Goal: Task Accomplishment & Management: Manage account settings

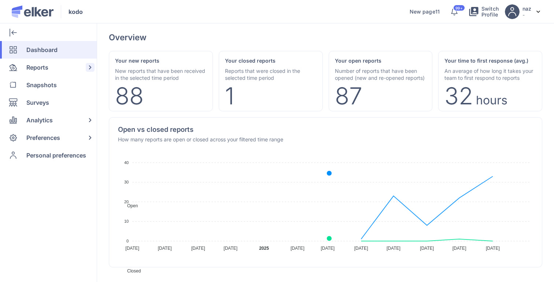
click at [38, 65] on span "Reports" at bounding box center [37, 68] width 22 height 18
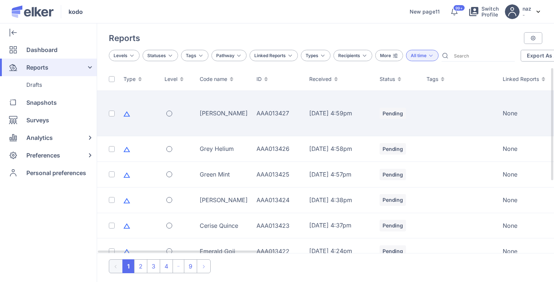
click at [212, 118] on td "Ruby Crane" at bounding box center [223, 113] width 57 height 45
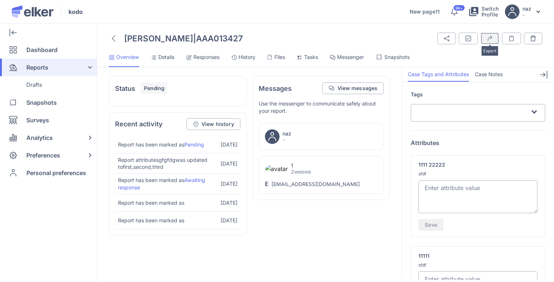
click at [489, 36] on icon "submit" at bounding box center [490, 39] width 6 height 6
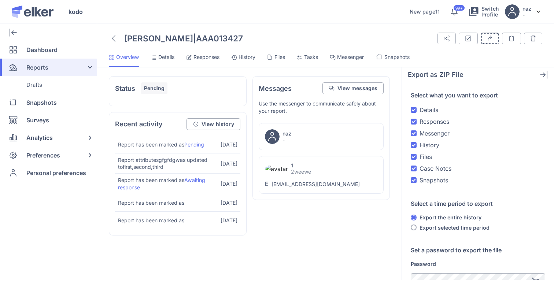
scroll to position [97, 0]
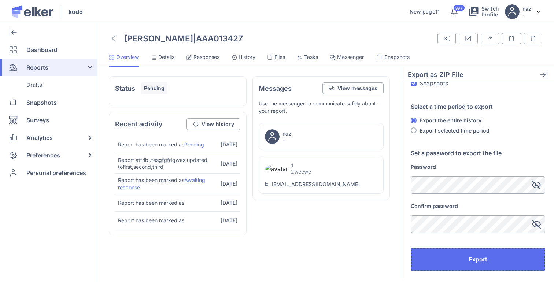
drag, startPoint x: 441, startPoint y: 267, endPoint x: 336, endPoint y: -46, distance: 330.0
click at [336, 0] on html "Connecting securely kodo New page11 Information 99+ Switch Profile naz - Prefer…" at bounding box center [277, 141] width 554 height 282
click at [474, 37] on button "Tags and Attributes" at bounding box center [468, 39] width 19 height 12
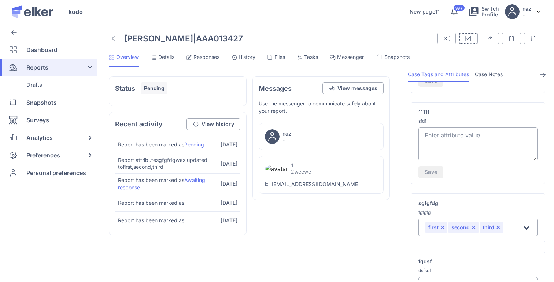
scroll to position [0, 0]
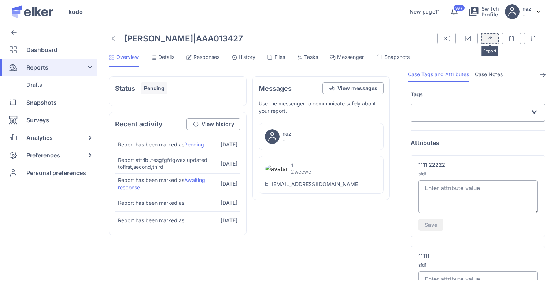
click at [488, 36] on icon "submit" at bounding box center [490, 39] width 6 height 6
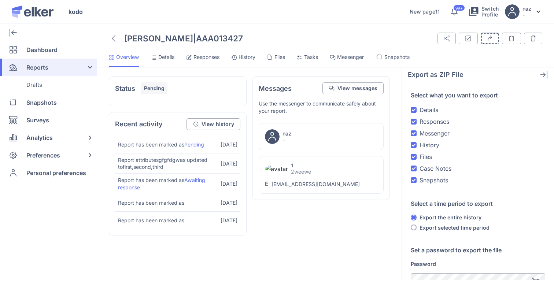
scroll to position [97, 0]
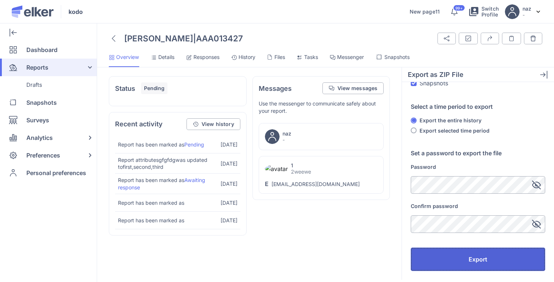
click at [445, 257] on button "Export" at bounding box center [478, 259] width 134 height 23
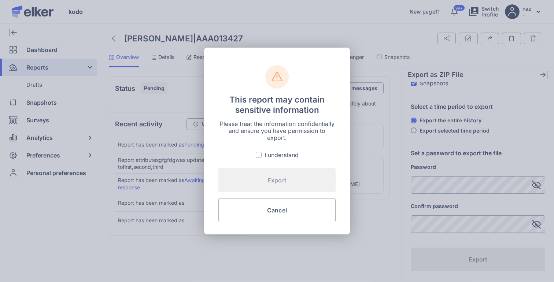
click at [271, 157] on div "I understand" at bounding box center [281, 155] width 34 height 9
click at [0, 0] on input "I understand" at bounding box center [0, 0] width 0 height 0
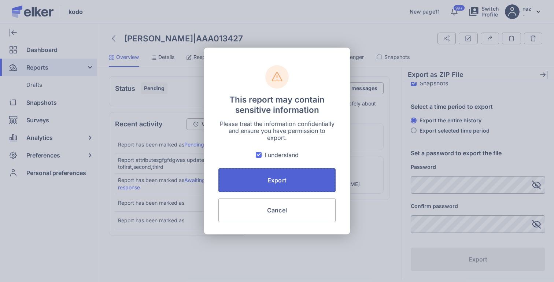
click at [273, 171] on button "Export" at bounding box center [276, 180] width 117 height 24
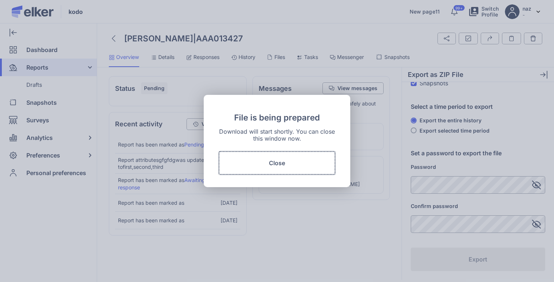
click at [273, 171] on button "Close" at bounding box center [276, 163] width 117 height 24
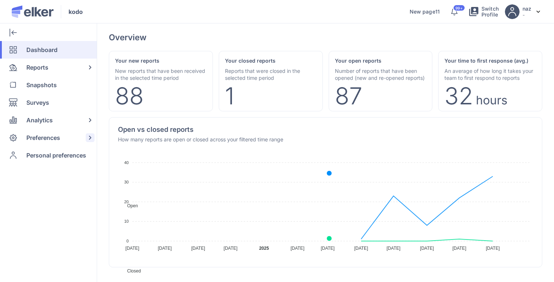
click at [46, 136] on span "Preferences" at bounding box center [43, 138] width 34 height 18
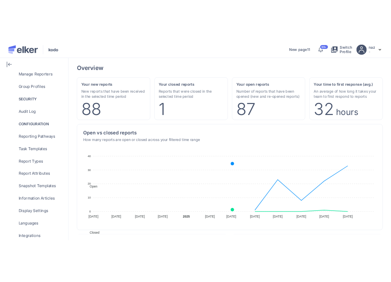
scroll to position [142, 0]
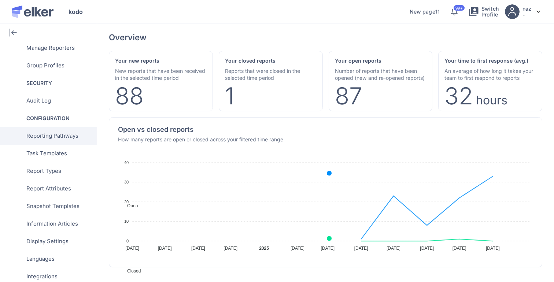
click at [66, 142] on span "Reporting Pathways" at bounding box center [52, 136] width 52 height 18
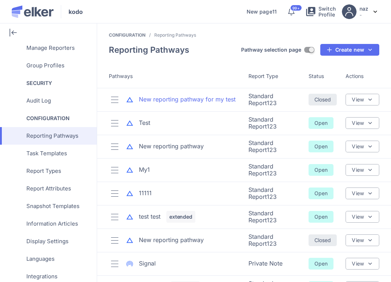
click at [183, 100] on div "New reporting pathway for my test" at bounding box center [187, 99] width 97 height 8
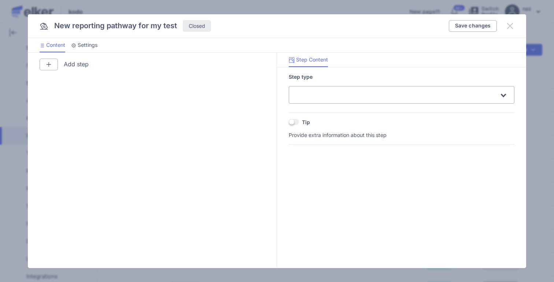
click at [514, 25] on icon at bounding box center [510, 26] width 9 height 9
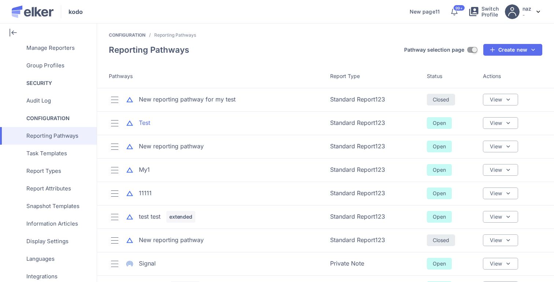
click at [149, 120] on div "Test" at bounding box center [144, 123] width 11 height 8
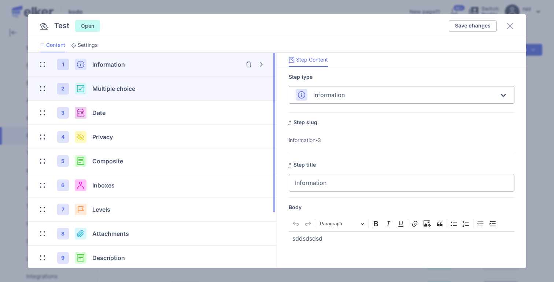
click at [120, 90] on span "Multiple choice" at bounding box center [113, 88] width 43 height 7
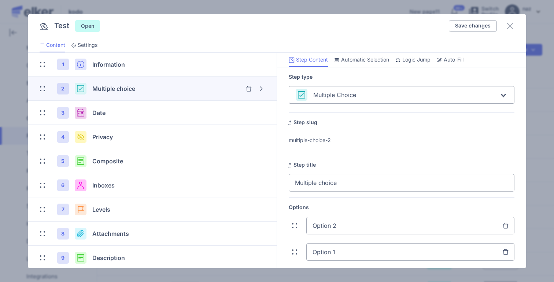
click at [456, 61] on span "Auto-Fill" at bounding box center [454, 59] width 20 height 7
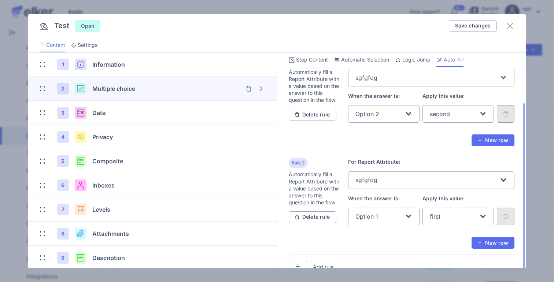
scroll to position [28, 0]
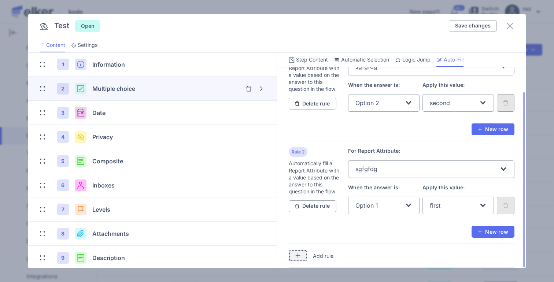
click at [298, 253] on img "button" at bounding box center [298, 256] width 6 height 6
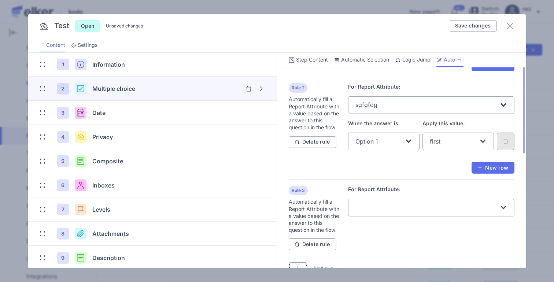
scroll to position [105, 0]
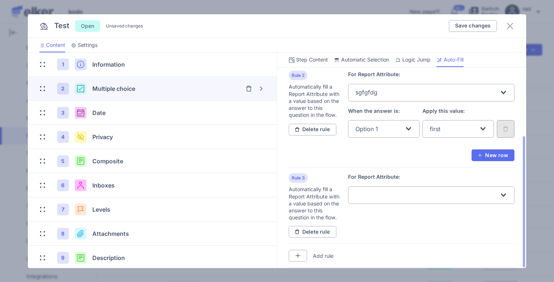
click at [371, 195] on input "Search for option" at bounding box center [427, 195] width 144 height 14
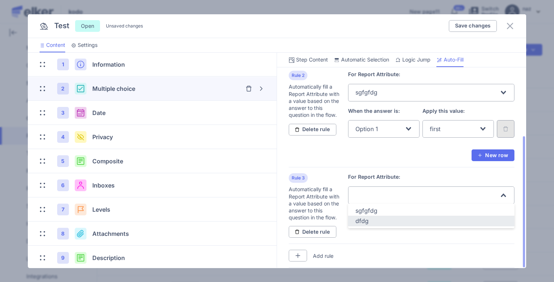
click at [368, 219] on div "dfdg" at bounding box center [431, 221] width 152 height 8
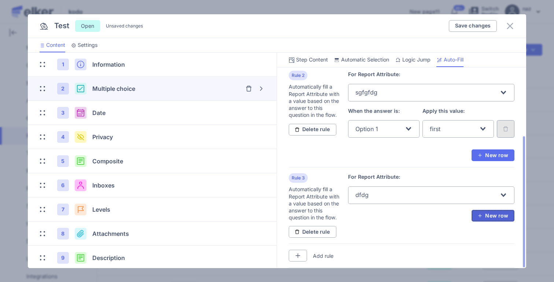
click at [485, 217] on button "New row" at bounding box center [492, 216] width 43 height 12
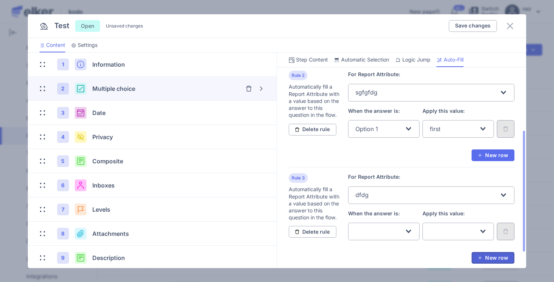
scroll to position [131, 0]
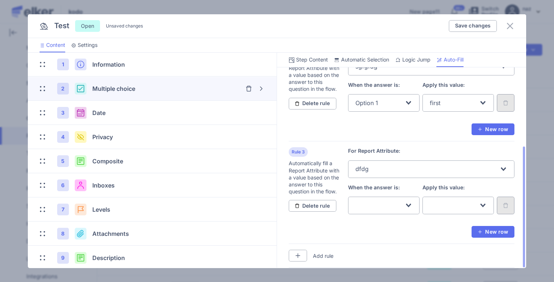
click at [398, 215] on div "Loading..." at bounding box center [383, 208] width 71 height 23
click at [398, 206] on div "Search for option" at bounding box center [379, 204] width 51 height 15
click at [352, 222] on li "Option 2" at bounding box center [383, 221] width 71 height 11
click at [445, 204] on div "Search for option" at bounding box center [454, 204] width 51 height 15
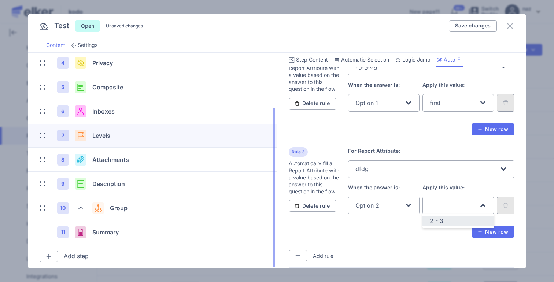
scroll to position [0, 0]
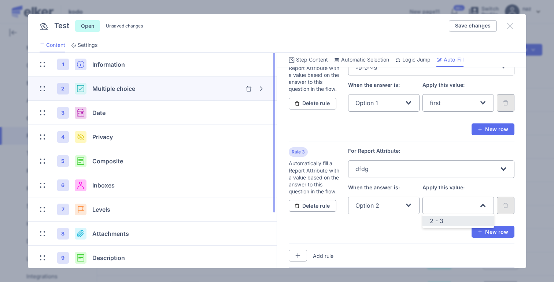
click at [508, 30] on div "Save changes" at bounding box center [482, 26] width 66 height 12
click at [509, 30] on icon at bounding box center [510, 26] width 9 height 9
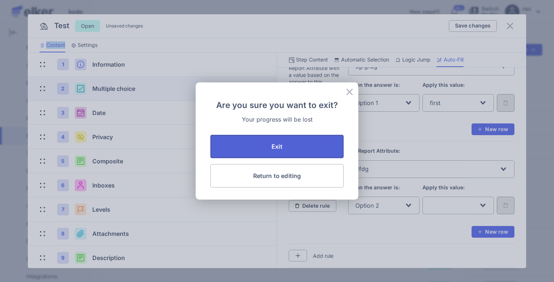
click at [256, 147] on button "Exit" at bounding box center [276, 146] width 133 height 23
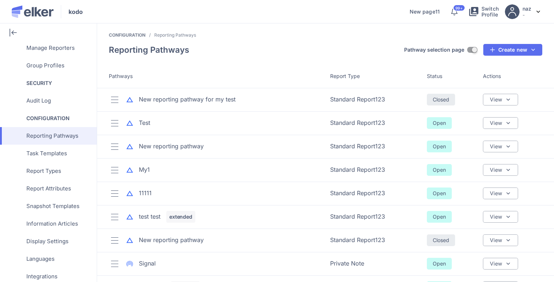
scroll to position [87, 0]
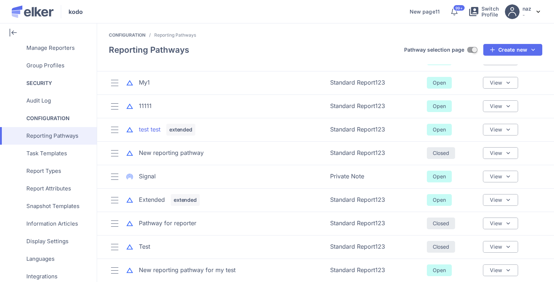
click at [147, 130] on div "test test" at bounding box center [150, 129] width 22 height 8
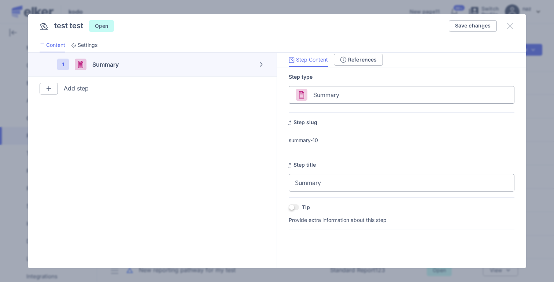
click at [511, 23] on icon at bounding box center [510, 26] width 9 height 9
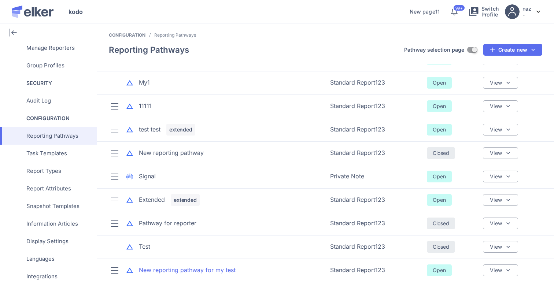
click at [161, 270] on div "New reporting pathway for my test" at bounding box center [187, 270] width 97 height 8
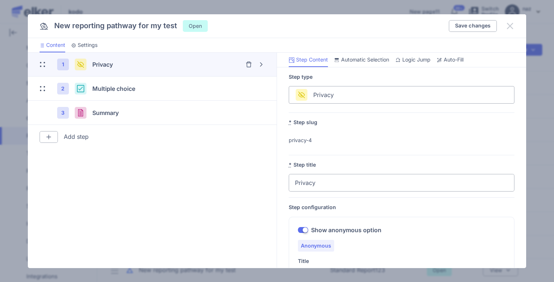
click at [511, 26] on icon at bounding box center [510, 26] width 9 height 9
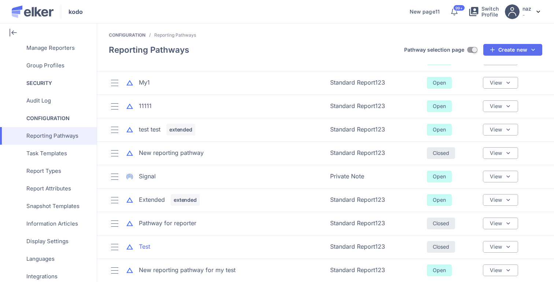
click at [140, 246] on div "Test" at bounding box center [144, 246] width 11 height 8
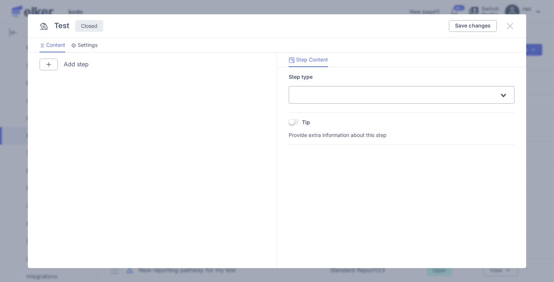
click at [508, 26] on icon at bounding box center [510, 26] width 9 height 9
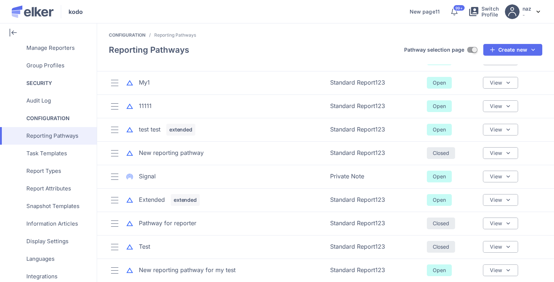
click at [173, 158] on div "New reporting pathway" at bounding box center [215, 153] width 212 height 12
click at [173, 153] on div "New reporting pathway" at bounding box center [171, 153] width 65 height 8
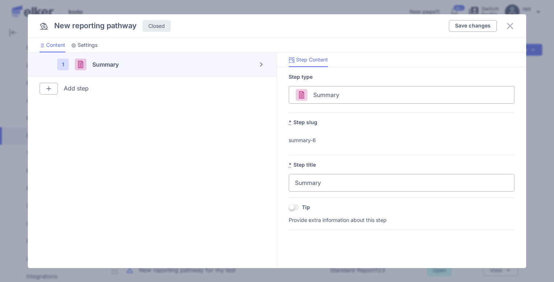
click at [43, 90] on div at bounding box center [49, 89] width 18 height 12
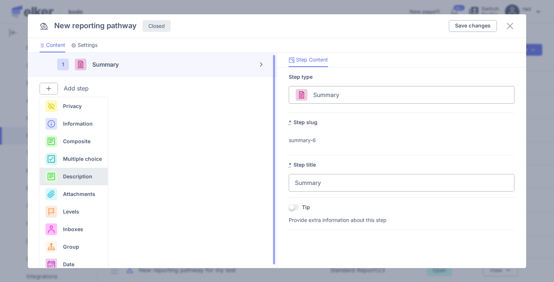
scroll to position [5, 0]
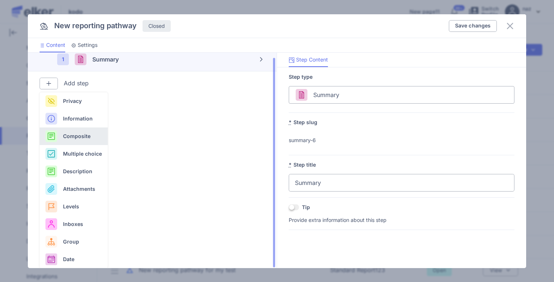
click at [83, 138] on span "Composite" at bounding box center [76, 136] width 27 height 8
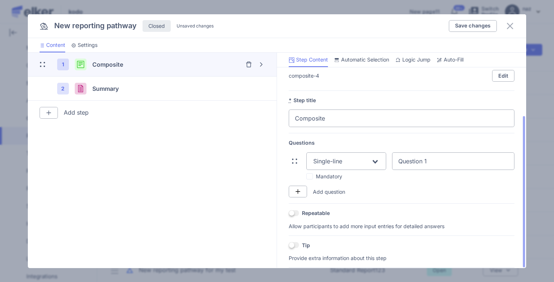
scroll to position [0, 0]
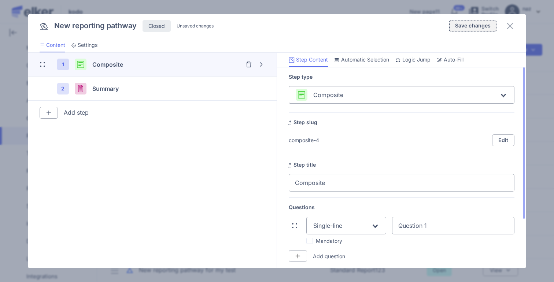
click at [467, 25] on span "Save changes" at bounding box center [473, 25] width 36 height 5
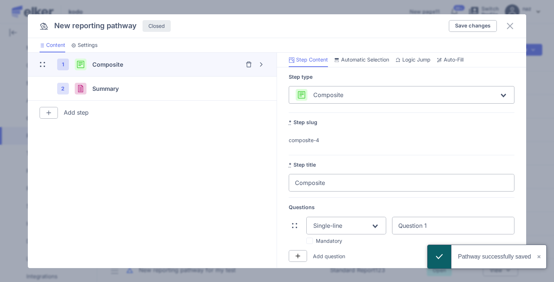
click at [458, 60] on span "Auto-Fill" at bounding box center [454, 59] width 20 height 7
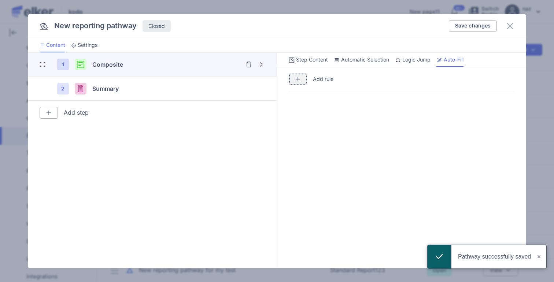
click at [289, 78] on button "button" at bounding box center [298, 79] width 18 height 12
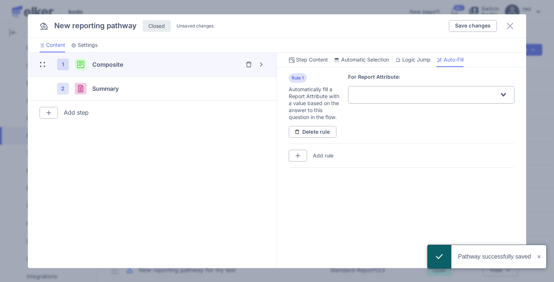
click at [404, 101] on div "Loading..." at bounding box center [431, 95] width 167 height 18
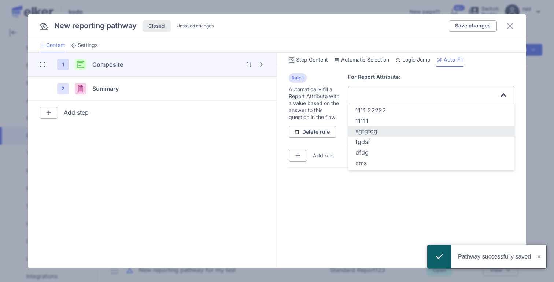
click at [377, 128] on div "sgfgfdg" at bounding box center [431, 131] width 152 height 8
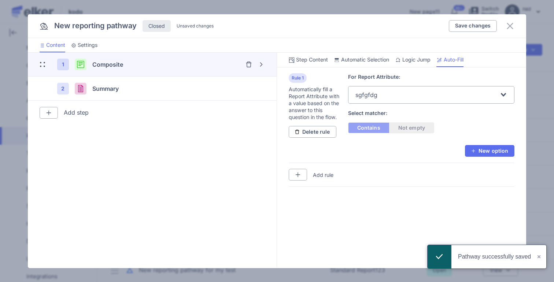
click at [406, 127] on div "Contains Not empty" at bounding box center [431, 130] width 167 height 17
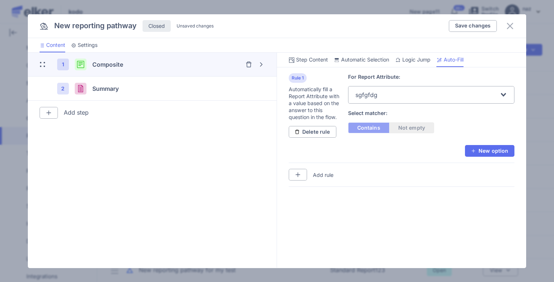
click at [378, 128] on div "Contains Not empty" at bounding box center [431, 130] width 167 height 17
click at [474, 147] on button "New option" at bounding box center [489, 151] width 49 height 12
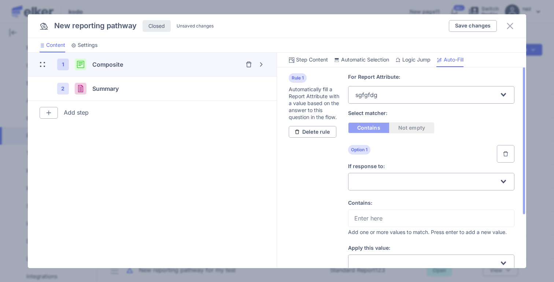
click at [372, 129] on div "Contains Not empty" at bounding box center [431, 130] width 167 height 17
click at [412, 129] on div "Contains Not empty" at bounding box center [431, 130] width 167 height 17
click at [390, 179] on input "Search for option" at bounding box center [427, 182] width 144 height 14
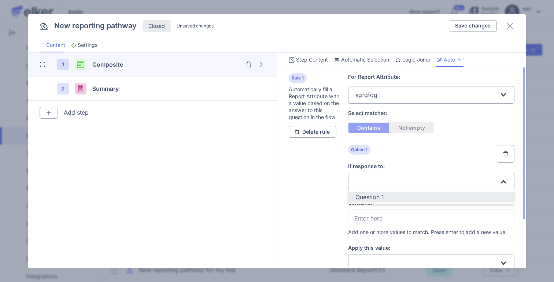
click at [382, 193] on span "Question 1" at bounding box center [369, 196] width 29 height 7
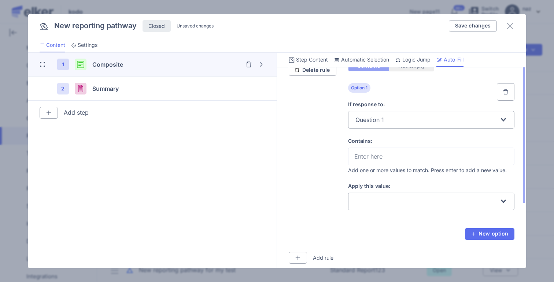
scroll to position [64, 0]
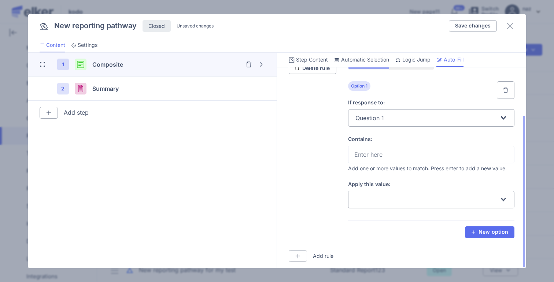
click at [378, 193] on input "Search for option" at bounding box center [427, 200] width 144 height 14
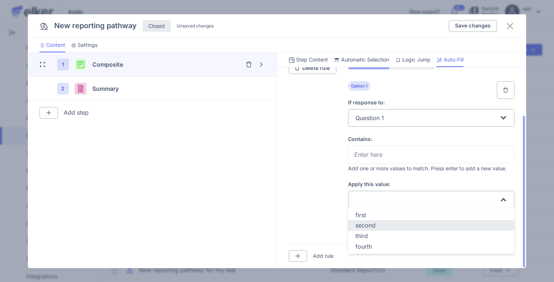
click at [376, 220] on li "first" at bounding box center [431, 215] width 167 height 11
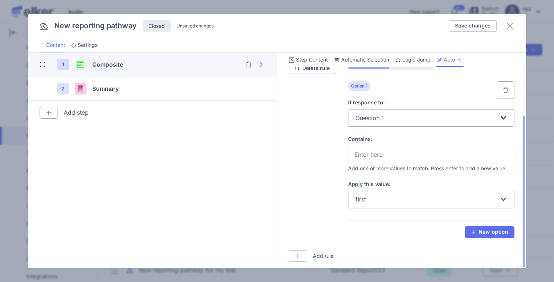
click at [375, 153] on textarea at bounding box center [431, 154] width 154 height 9
type textarea "1"
click at [406, 233] on div "New option" at bounding box center [431, 232] width 167 height 12
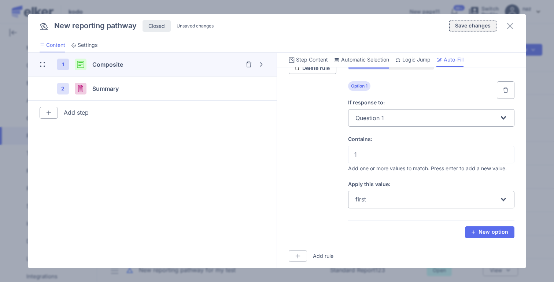
click at [473, 23] on span "Save changes" at bounding box center [473, 25] width 36 height 5
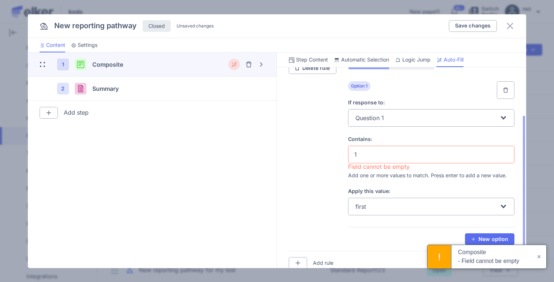
click at [380, 159] on div "1" at bounding box center [431, 155] width 167 height 18
click at [375, 151] on textarea "1" at bounding box center [431, 154] width 154 height 9
click at [320, 160] on div "Rule 1 Automatically fill a Report Attribute with a value based on the answer t…" at bounding box center [402, 128] width 226 height 248
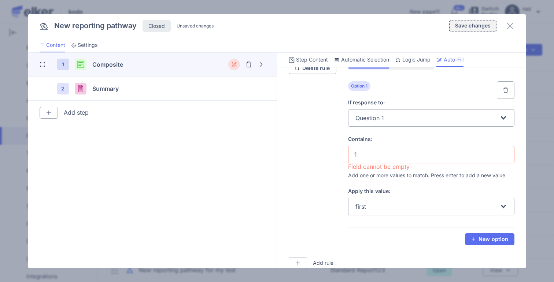
click at [473, 27] on span "Save changes" at bounding box center [473, 25] width 36 height 5
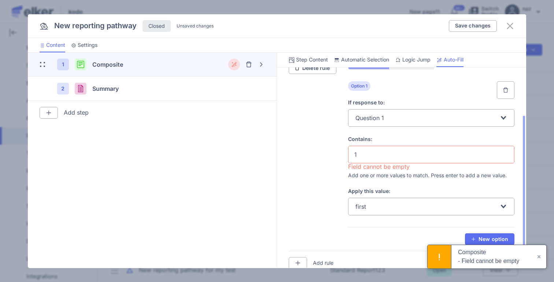
click at [380, 159] on div "1" at bounding box center [431, 155] width 167 height 18
click at [359, 152] on textarea "1" at bounding box center [431, 154] width 154 height 9
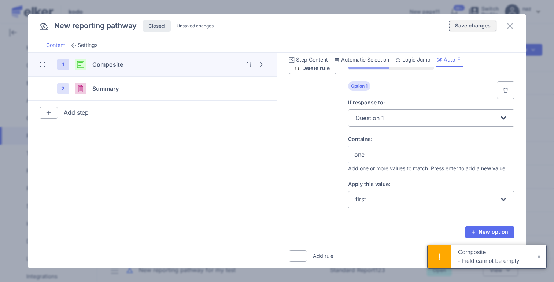
click at [475, 26] on span "Save changes" at bounding box center [473, 25] width 36 height 5
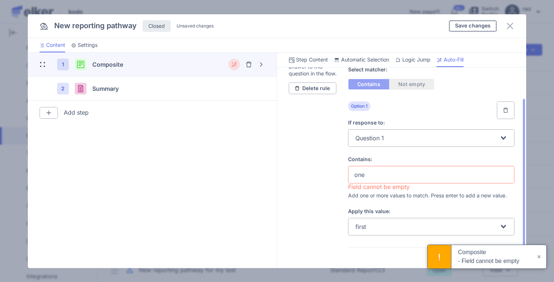
scroll to position [43, 0]
click at [379, 174] on textarea "one" at bounding box center [431, 175] width 154 height 9
type textarea "one"
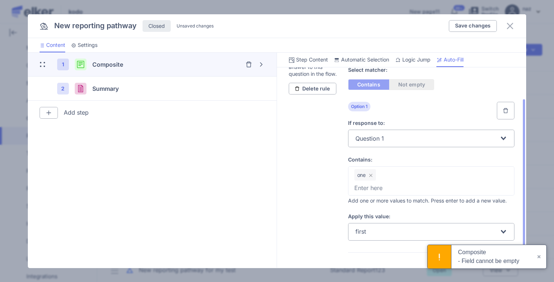
click at [294, 195] on div "Rule 1 Automatically fill a Report Attribute with a value based on the answer t…" at bounding box center [402, 150] width 226 height 252
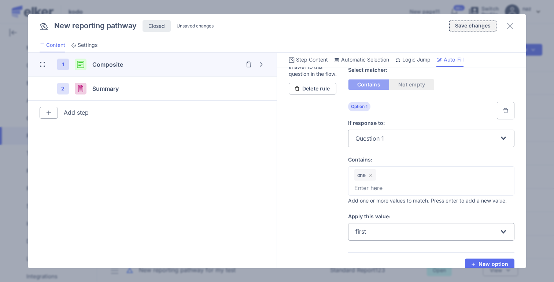
click at [480, 27] on span "Save changes" at bounding box center [473, 25] width 36 height 5
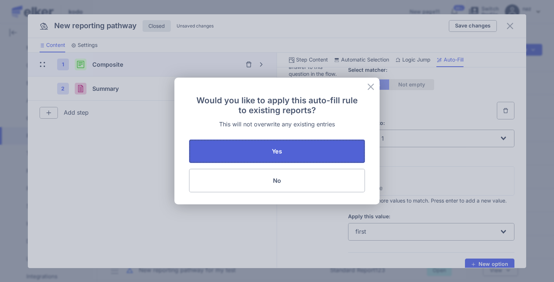
click at [297, 155] on button "Yes" at bounding box center [277, 151] width 176 height 23
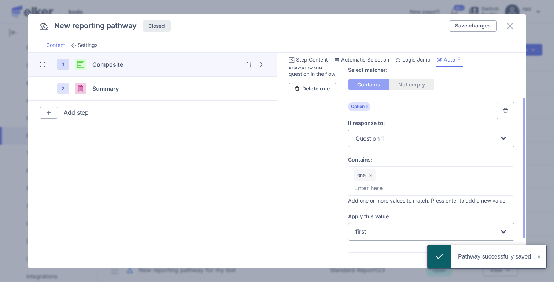
scroll to position [52, 0]
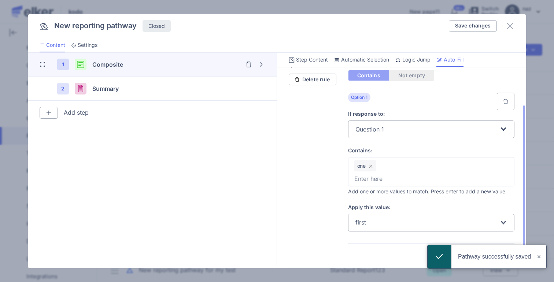
click at [538, 254] on button "×" at bounding box center [539, 256] width 14 height 23
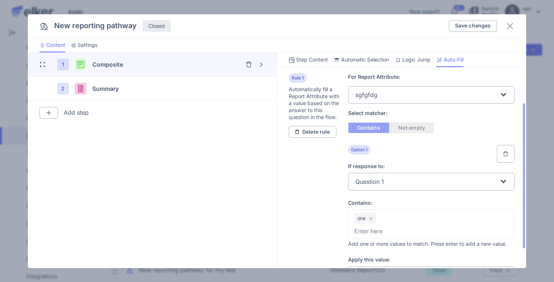
scroll to position [75, 0]
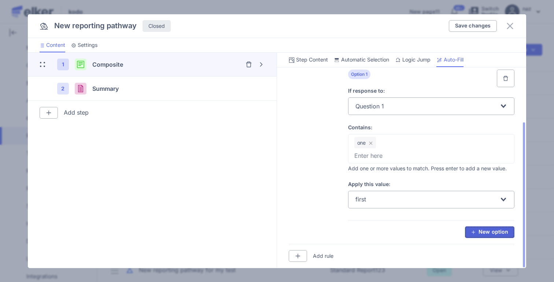
click at [484, 228] on button "New option" at bounding box center [489, 232] width 49 height 12
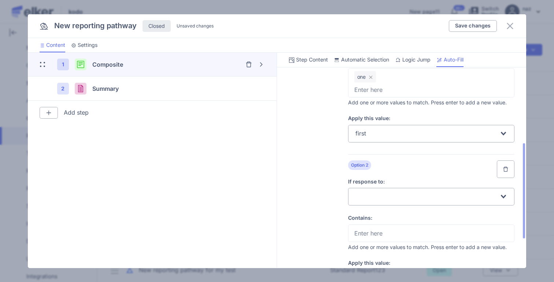
scroll to position [148, 0]
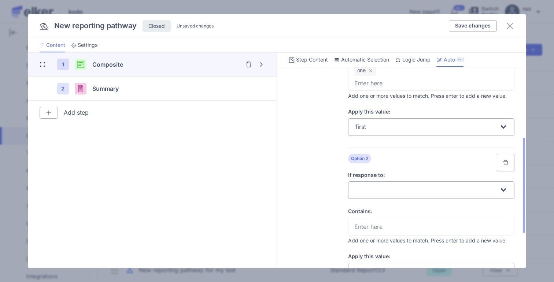
click at [368, 192] on input "Search for option" at bounding box center [427, 190] width 144 height 14
click at [371, 205] on span "Question 1" at bounding box center [369, 205] width 29 height 7
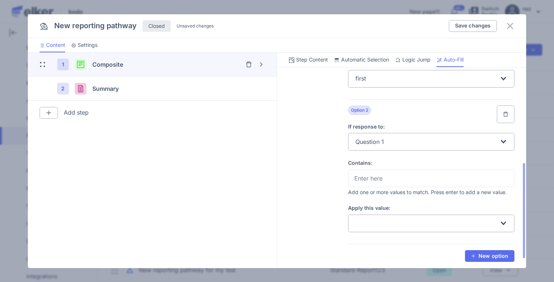
scroll to position [199, 0]
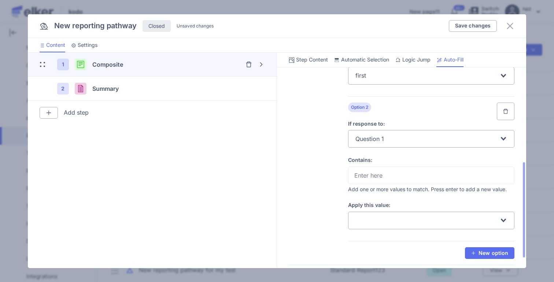
click at [377, 179] on textarea at bounding box center [431, 175] width 154 height 9
type textarea "two"
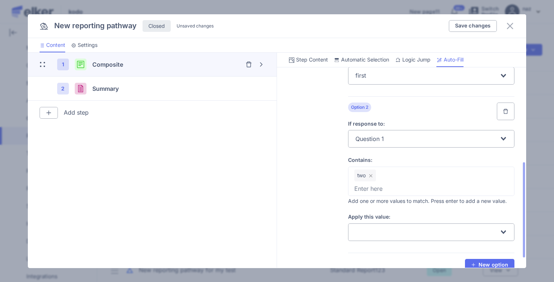
click at [370, 232] on input "Search for option" at bounding box center [427, 232] width 144 height 14
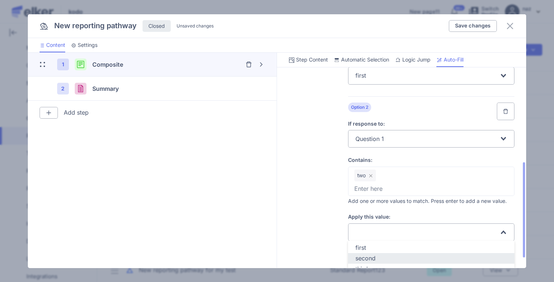
click at [372, 255] on span "second" at bounding box center [365, 258] width 20 height 7
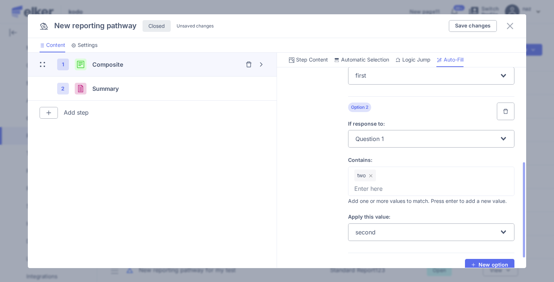
click at [325, 220] on div "Rule 1 Automatically fill a Report Attribute with a value based on the answer t…" at bounding box center [402, 72] width 226 height 409
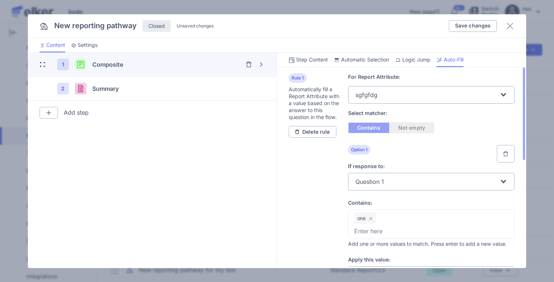
scroll to position [232, 0]
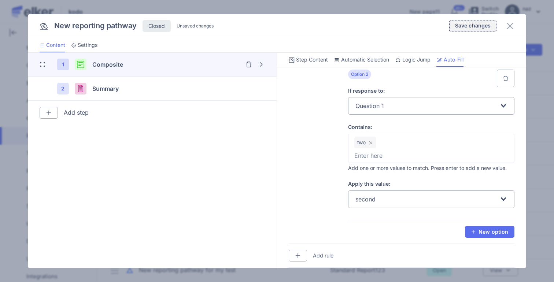
click at [471, 26] on span "Save changes" at bounding box center [473, 25] width 36 height 5
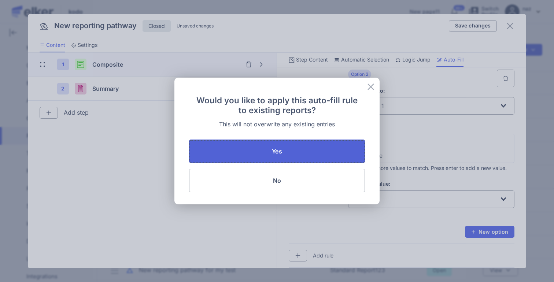
click at [278, 151] on span "Yes" at bounding box center [277, 151] width 10 height 6
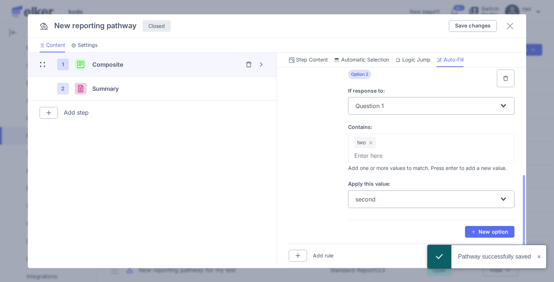
click at [383, 151] on textarea at bounding box center [431, 155] width 154 height 9
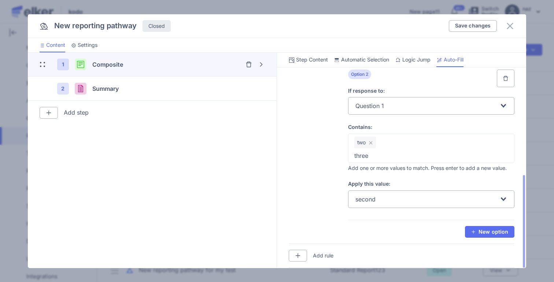
type textarea "three"
click at [371, 141] on img "Remove option" at bounding box center [371, 143] width 4 height 4
click at [467, 28] on span "Save changes" at bounding box center [473, 25] width 36 height 5
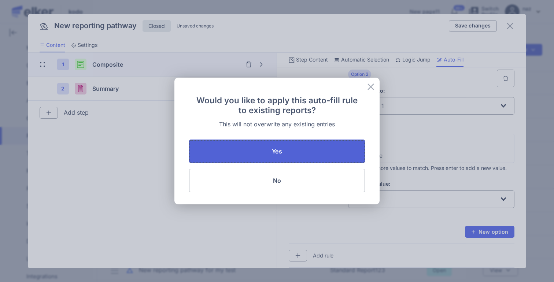
click at [297, 152] on button "Yes" at bounding box center [277, 151] width 176 height 23
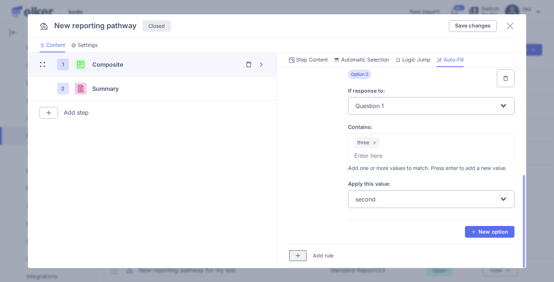
click at [297, 255] on img "button" at bounding box center [298, 256] width 6 height 6
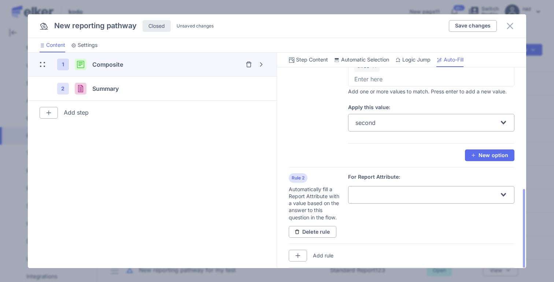
click at [377, 196] on input "Search for option" at bounding box center [427, 195] width 144 height 14
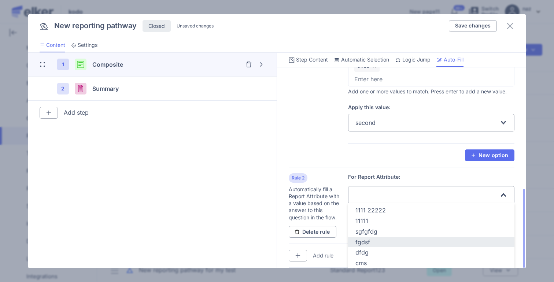
click at [371, 237] on li "fgdsf" at bounding box center [431, 242] width 167 height 11
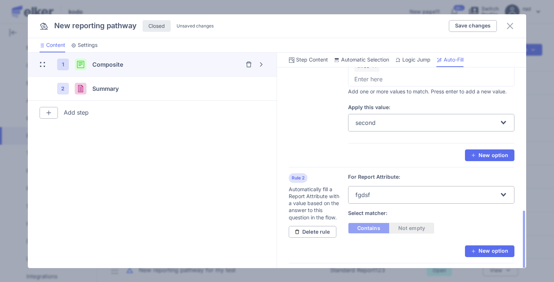
scroll to position [328, 0]
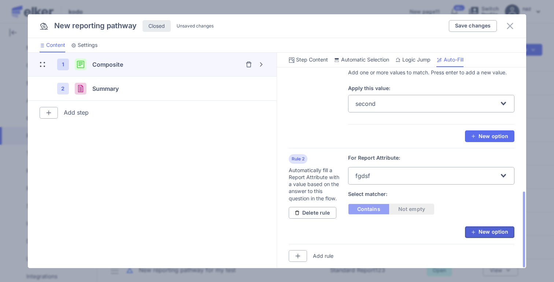
click at [503, 235] on button "New option" at bounding box center [489, 232] width 49 height 12
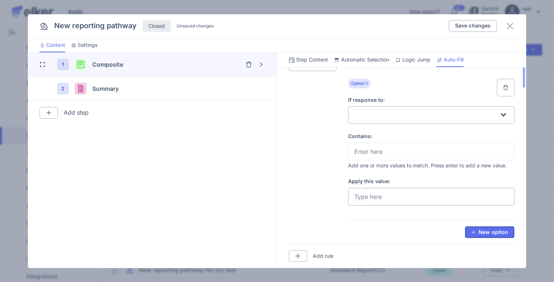
scroll to position [476, 0]
click at [386, 117] on input "Search for option" at bounding box center [427, 115] width 144 height 14
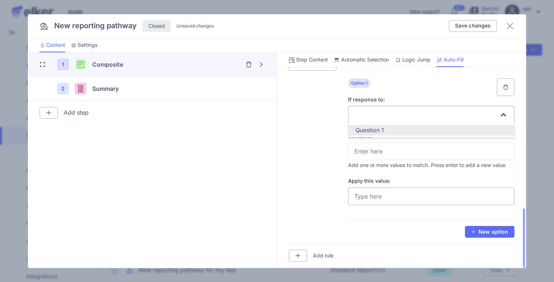
click at [386, 127] on div "Question 1" at bounding box center [431, 130] width 152 height 8
click at [374, 149] on textarea at bounding box center [431, 151] width 154 height 9
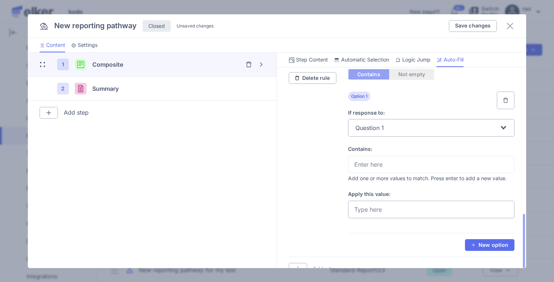
scroll to position [462, 0]
type textarea "1"
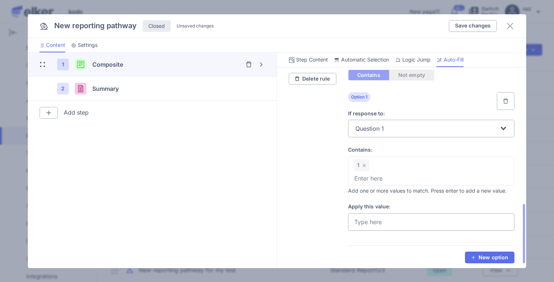
click at [385, 218] on input "ON" at bounding box center [431, 222] width 167 height 18
click at [298, 216] on div "Rule 2 Automatically fill a Report Attribute with a value based on the answer t…" at bounding box center [402, 141] width 226 height 255
click at [425, 223] on input "fff" at bounding box center [431, 222] width 167 height 18
type input "f"
click at [405, 223] on input "ON" at bounding box center [431, 222] width 167 height 18
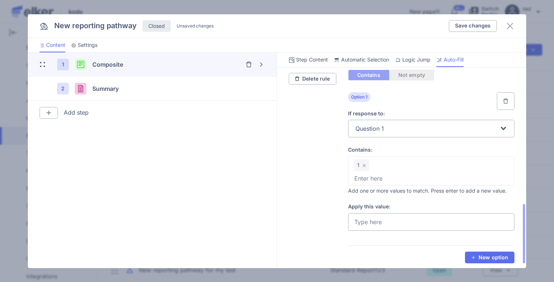
click at [389, 132] on input "Search for option" at bounding box center [443, 129] width 114 height 14
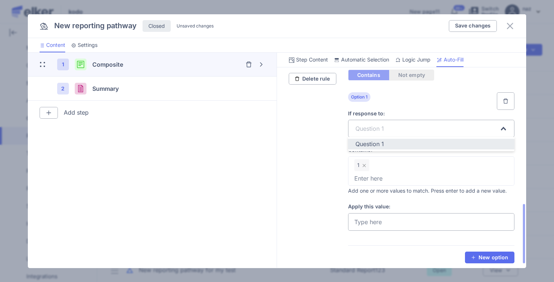
click at [395, 221] on input "ON" at bounding box center [431, 222] width 167 height 18
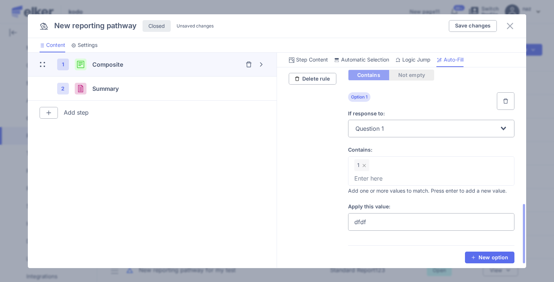
type input "dfdf"
click at [324, 214] on div "Rule 2 Automatically fill a Report Attribute with a value based on the answer t…" at bounding box center [402, 141] width 226 height 255
click at [448, 227] on input "dfdf" at bounding box center [431, 222] width 167 height 18
click at [348, 209] on label "Apply this value:" at bounding box center [431, 206] width 167 height 7
drag, startPoint x: 492, startPoint y: 258, endPoint x: 460, endPoint y: 161, distance: 101.8
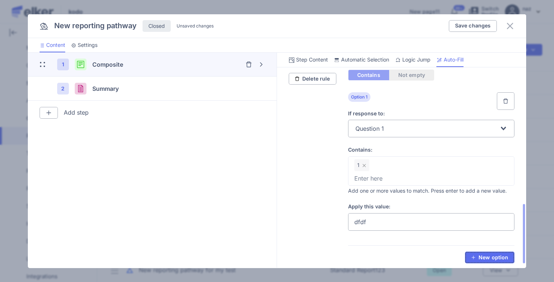
click at [461, 163] on div "For Report Attribute: fgdsf Loading... Select matcher: Contains Not empty Optio…" at bounding box center [431, 141] width 167 height 243
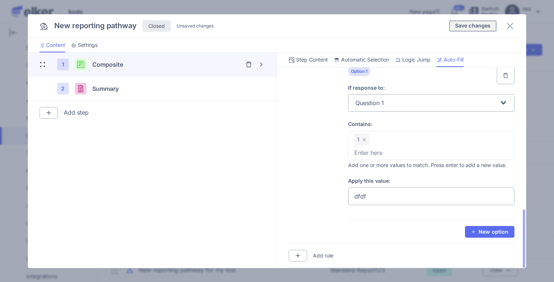
click at [470, 29] on button "Save changes" at bounding box center [473, 26] width 48 height 12
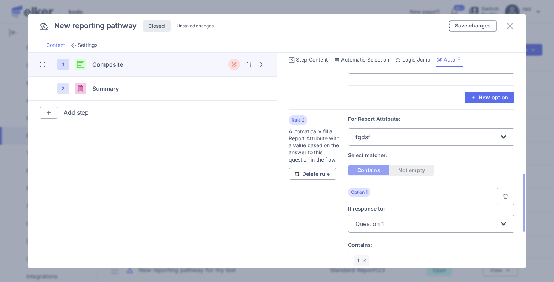
scroll to position [366, 0]
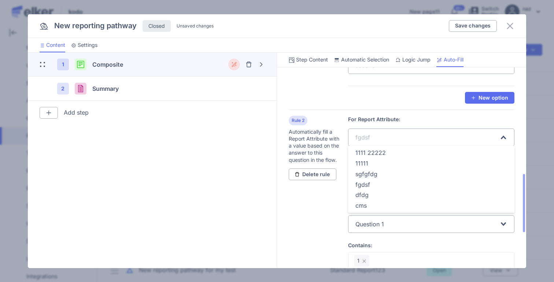
click at [374, 141] on input "Search for option" at bounding box center [435, 137] width 127 height 14
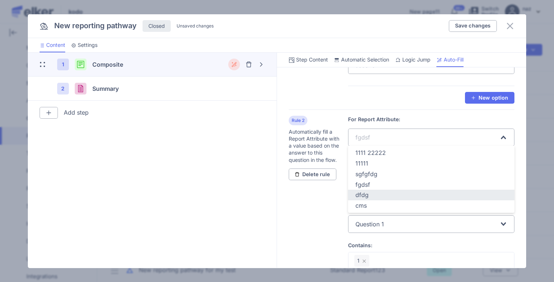
click at [373, 190] on li "dfdg" at bounding box center [431, 195] width 167 height 11
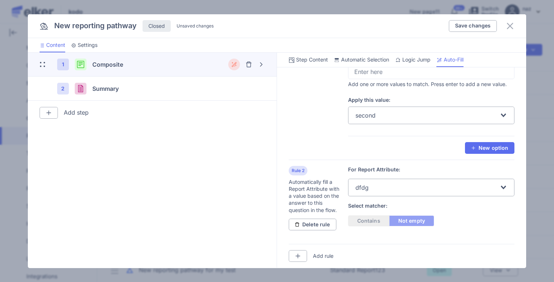
click at [403, 189] on input "Search for option" at bounding box center [434, 188] width 129 height 14
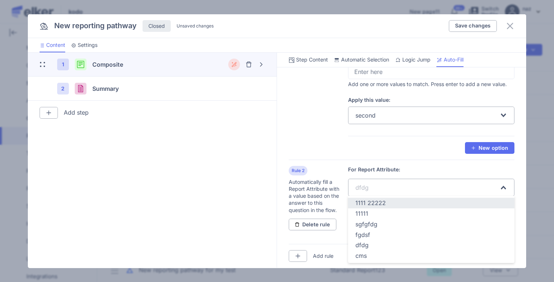
click at [373, 204] on span "1111 22222" at bounding box center [370, 202] width 30 height 7
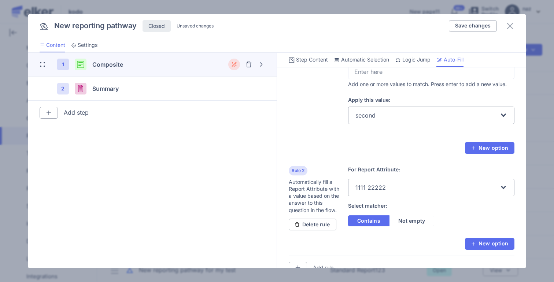
scroll to position [328, 0]
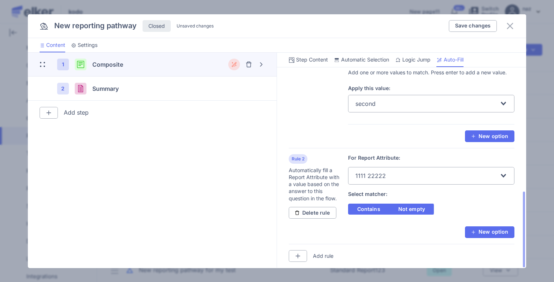
click at [408, 207] on label "Not empty" at bounding box center [411, 209] width 45 height 11
click at [425, 209] on input "Not empty" at bounding box center [425, 209] width 0 height 0
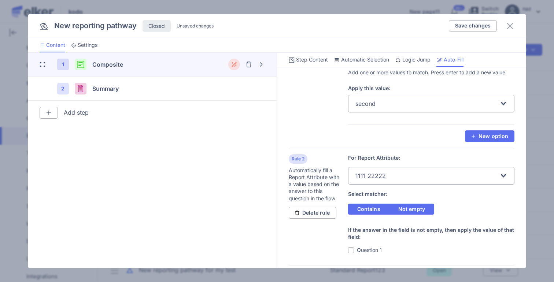
click at [366, 212] on label "Contains" at bounding box center [368, 209] width 41 height 11
click at [380, 209] on input "Contains" at bounding box center [380, 209] width 0 height 0
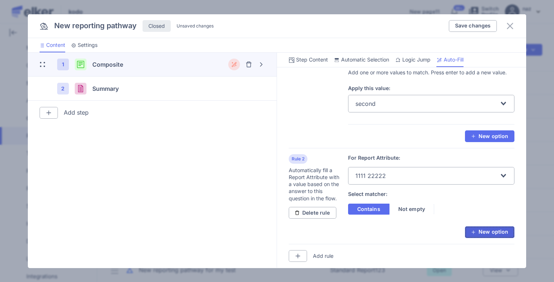
click at [492, 226] on button "New option" at bounding box center [489, 232] width 49 height 12
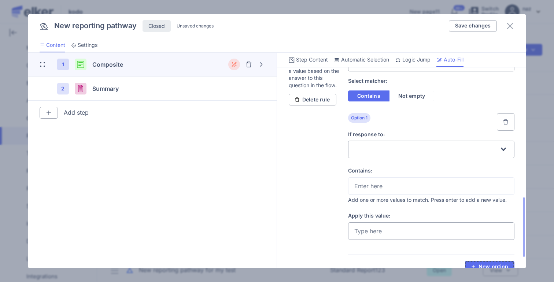
scroll to position [443, 0]
click at [367, 144] on input "Search for option" at bounding box center [427, 148] width 144 height 14
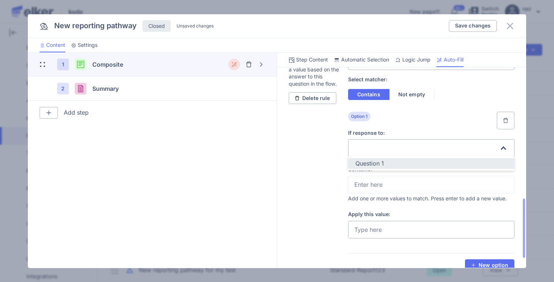
click at [368, 162] on span "Question 1" at bounding box center [369, 163] width 29 height 7
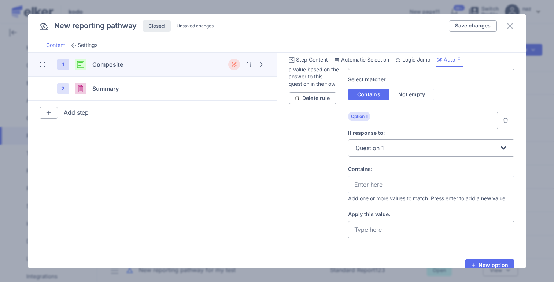
click at [377, 187] on textarea at bounding box center [431, 184] width 154 height 9
type textarea "1"
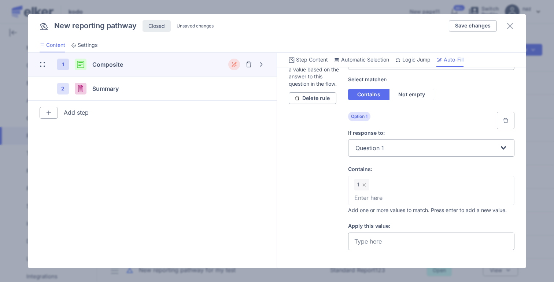
click at [381, 244] on input "ON" at bounding box center [431, 242] width 167 height 18
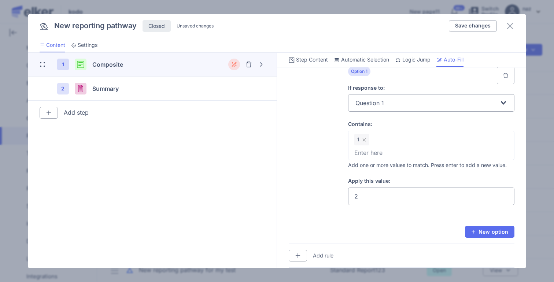
type input "2"
click at [411, 223] on div "For Report Attribute: 1111 22222 Loading... Select matcher: Contains Not empty …" at bounding box center [431, 116] width 167 height 243
click at [480, 24] on span "Save changes" at bounding box center [473, 25] width 36 height 5
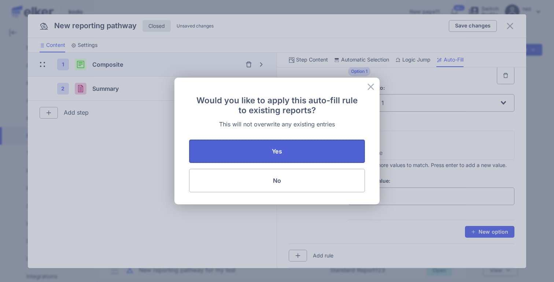
click at [304, 149] on button "Yes" at bounding box center [277, 151] width 176 height 23
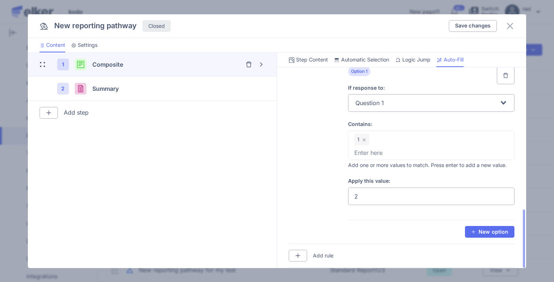
click at [375, 155] on textarea at bounding box center [431, 152] width 154 height 9
click at [370, 196] on input "2" at bounding box center [431, 197] width 167 height 18
type input "23"
click at [469, 28] on span "Save changes" at bounding box center [473, 25] width 36 height 5
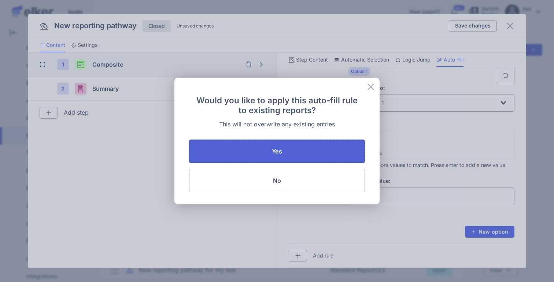
click at [290, 148] on button "Yes" at bounding box center [277, 151] width 176 height 23
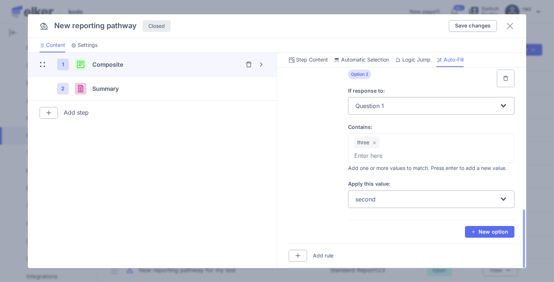
click at [390, 202] on input "Search for option" at bounding box center [438, 199] width 122 height 14
click at [380, 154] on textarea at bounding box center [431, 155] width 154 height 9
type textarea "th"
click at [465, 20] on button "Save changes" at bounding box center [473, 26] width 48 height 12
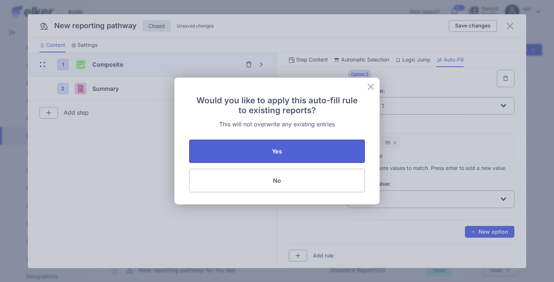
click at [261, 156] on button "Yes" at bounding box center [277, 151] width 176 height 23
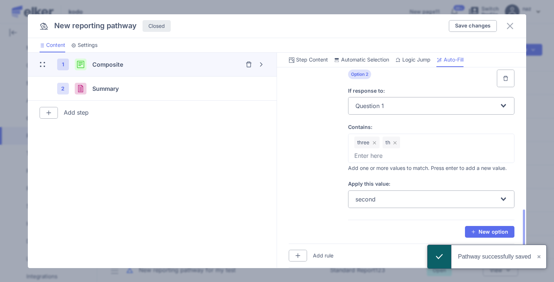
click at [380, 154] on textarea at bounding box center [431, 155] width 154 height 9
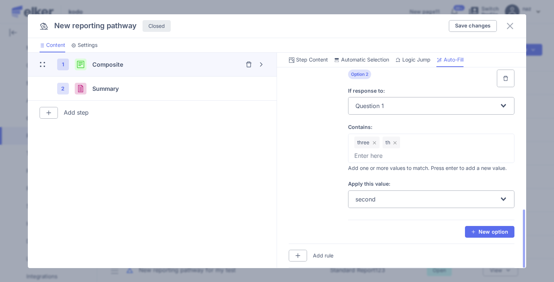
click at [379, 197] on input "Search for option" at bounding box center [438, 199] width 122 height 14
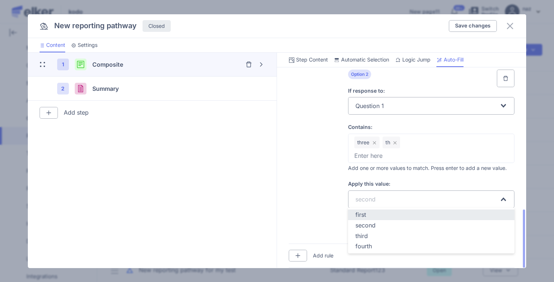
click at [370, 230] on li "second" at bounding box center [431, 225] width 167 height 11
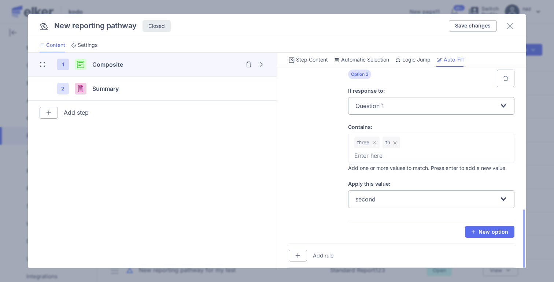
click at [377, 198] on input "Search for option" at bounding box center [438, 199] width 122 height 14
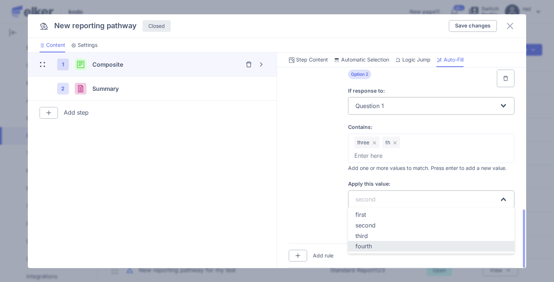
click at [374, 242] on div "fourth" at bounding box center [431, 246] width 152 height 8
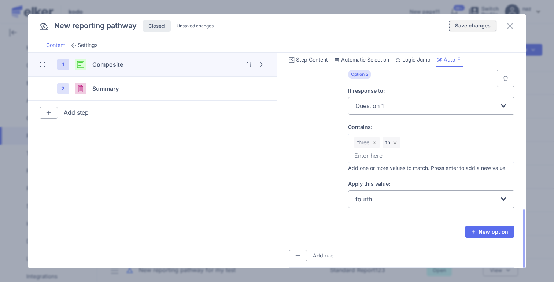
click at [466, 21] on button "Save changes" at bounding box center [473, 26] width 48 height 12
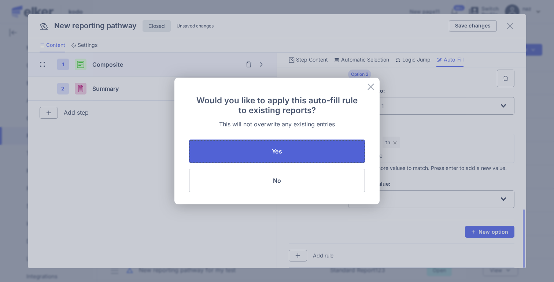
click at [302, 145] on button "Yes" at bounding box center [277, 151] width 176 height 23
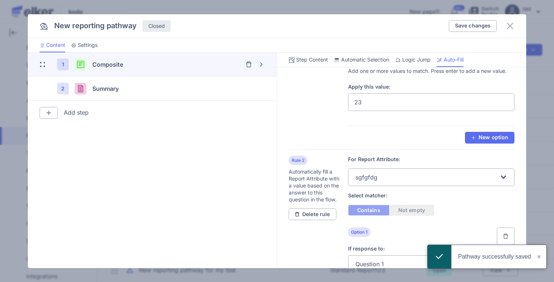
scroll to position [51, 0]
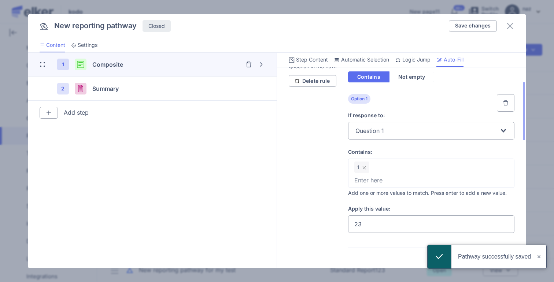
click at [369, 219] on input "23" at bounding box center [431, 224] width 167 height 18
click at [370, 223] on input "23" at bounding box center [431, 224] width 167 height 18
click at [471, 27] on span "Save changes" at bounding box center [473, 25] width 36 height 5
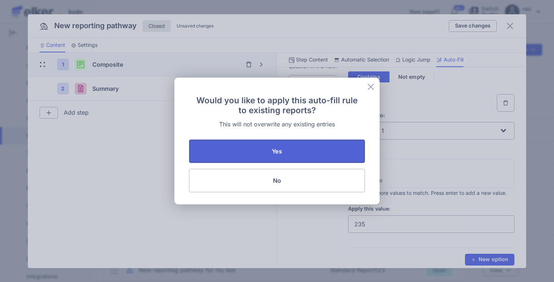
click at [285, 153] on button "Yes" at bounding box center [277, 151] width 176 height 23
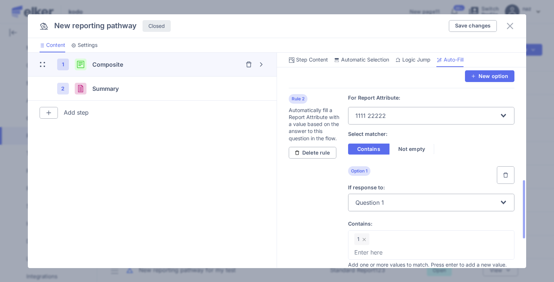
scroll to position [488, 0]
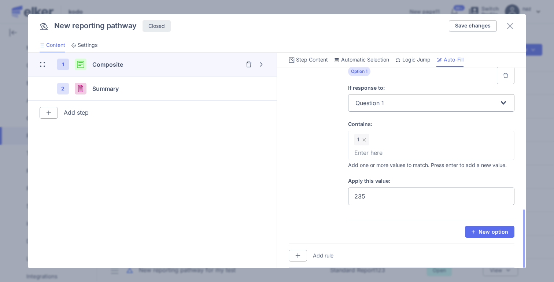
click at [388, 202] on input "235" at bounding box center [431, 197] width 167 height 18
type input "2356"
click at [474, 22] on button "Save changes" at bounding box center [473, 26] width 48 height 12
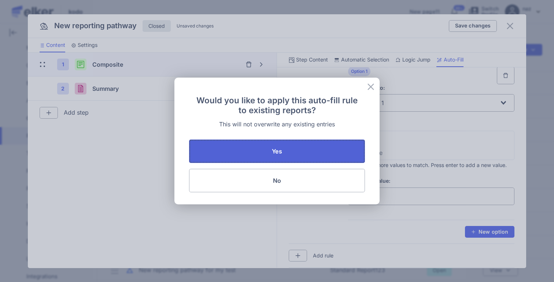
click at [266, 151] on button "Yes" at bounding box center [277, 151] width 176 height 23
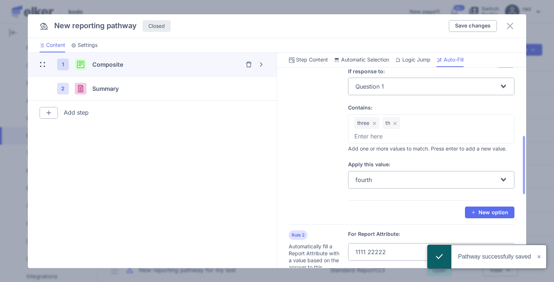
scroll to position [256, 0]
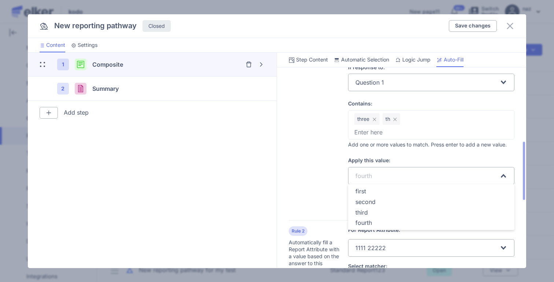
click at [380, 167] on div "fourth" at bounding box center [427, 174] width 146 height 15
click at [370, 189] on div "first" at bounding box center [431, 191] width 152 height 8
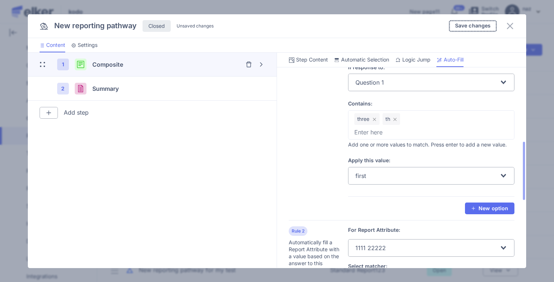
click at [467, 27] on span "Save changes" at bounding box center [473, 25] width 36 height 5
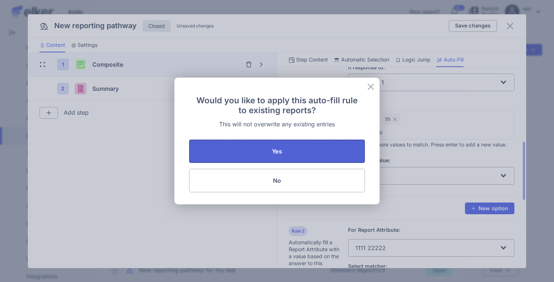
click at [266, 146] on button "Yes" at bounding box center [277, 151] width 176 height 23
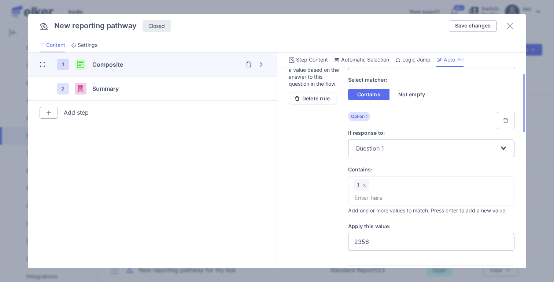
scroll to position [56, 0]
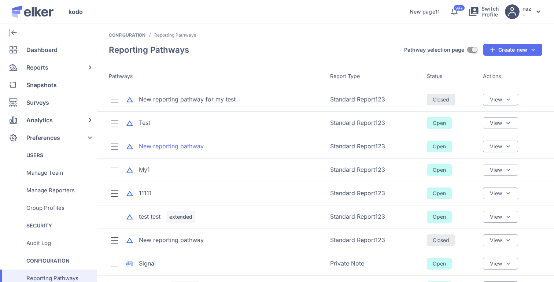
click at [190, 147] on div "New reporting pathway" at bounding box center [171, 146] width 65 height 8
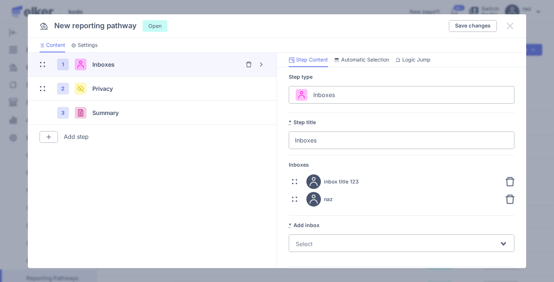
click at [507, 30] on icon at bounding box center [510, 26] width 9 height 9
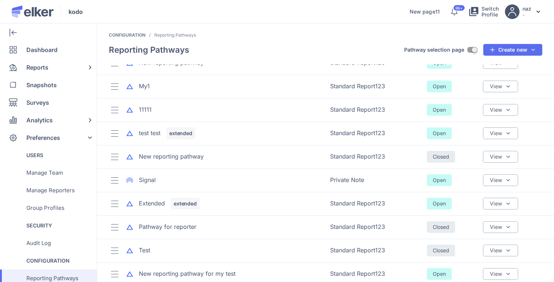
scroll to position [87, 0]
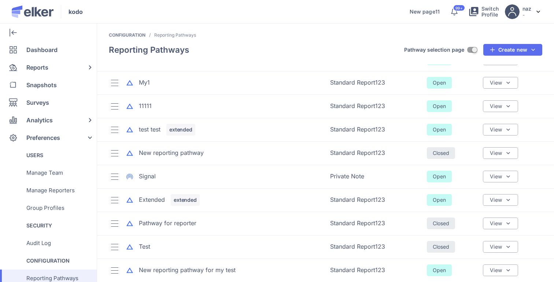
click at [160, 230] on td "Pathway for reporter" at bounding box center [211, 223] width 229 height 23
click at [161, 228] on div "Pathway for reporter" at bounding box center [215, 224] width 212 height 12
click at [162, 226] on div "Pathway for reporter" at bounding box center [168, 223] width 58 height 8
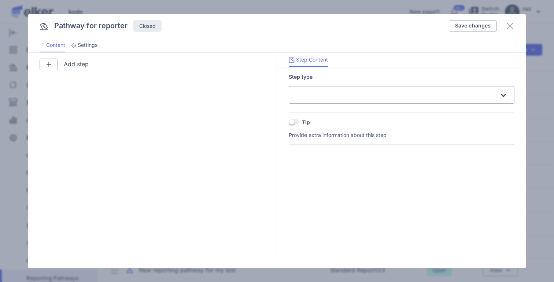
click at [504, 23] on div "Save changes" at bounding box center [482, 26] width 66 height 12
click at [507, 24] on icon at bounding box center [510, 26] width 9 height 9
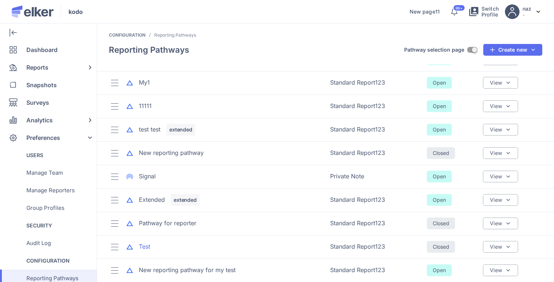
click at [146, 249] on div "Test" at bounding box center [144, 246] width 11 height 8
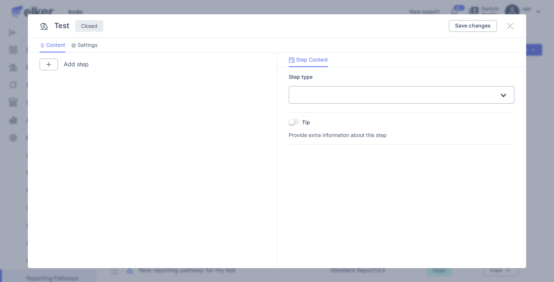
click at [510, 23] on icon at bounding box center [510, 26] width 9 height 9
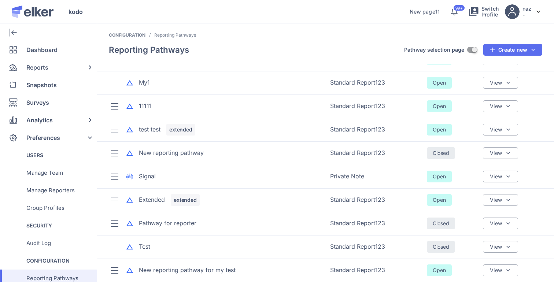
click at [152, 206] on td "Extended extended" at bounding box center [211, 199] width 229 height 23
click at [152, 204] on div "Extended" at bounding box center [152, 200] width 26 height 8
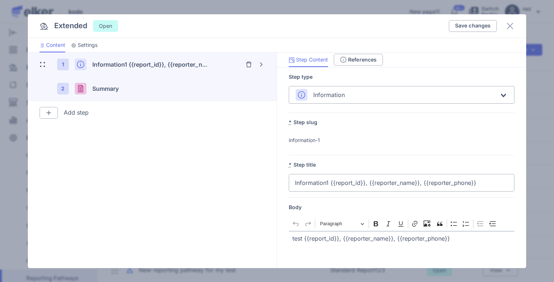
click at [218, 92] on div "2 Summary" at bounding box center [152, 88] width 225 height 23
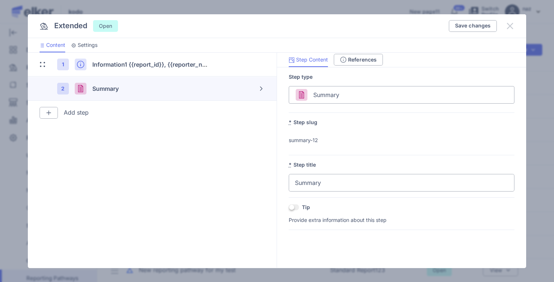
click at [509, 27] on icon at bounding box center [510, 26] width 6 height 6
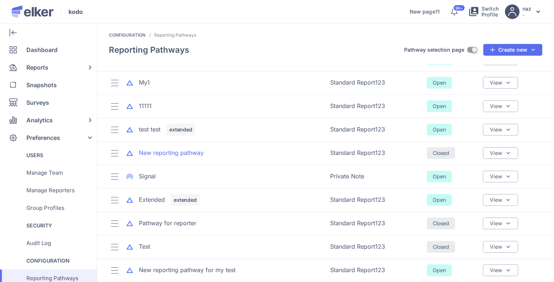
click at [161, 153] on div "New reporting pathway" at bounding box center [171, 153] width 65 height 8
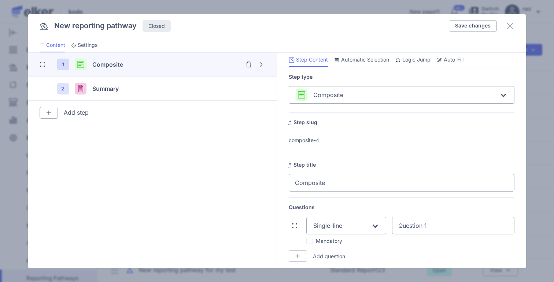
click at [436, 56] on ul "Step Content Automatic Selection Logic Jump Auto-Fill" at bounding box center [401, 60] width 249 height 15
click at [442, 57] on icon at bounding box center [439, 60] width 6 height 6
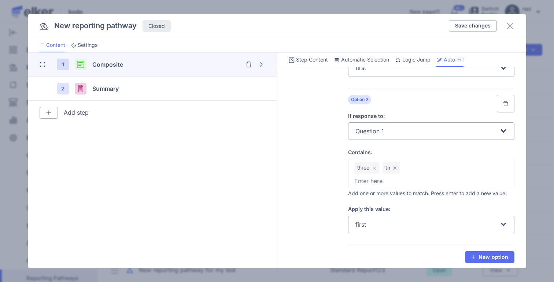
scroll to position [488, 0]
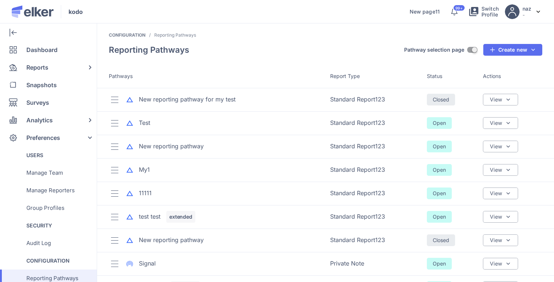
scroll to position [87, 0]
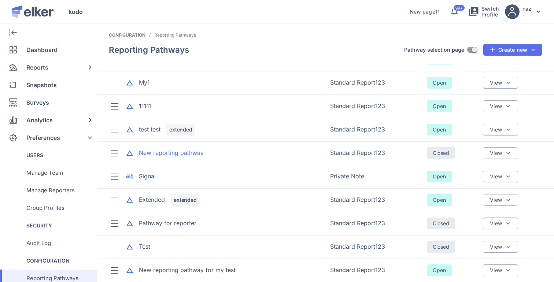
click at [177, 152] on div "New reporting pathway" at bounding box center [171, 153] width 65 height 8
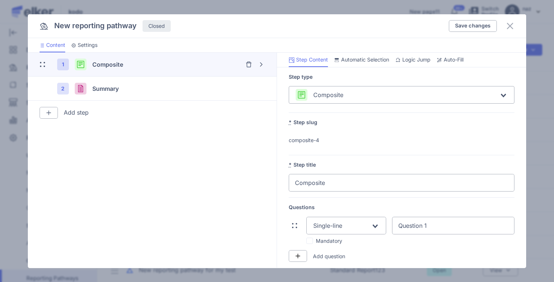
click at [452, 61] on span "Auto-Fill" at bounding box center [454, 59] width 20 height 7
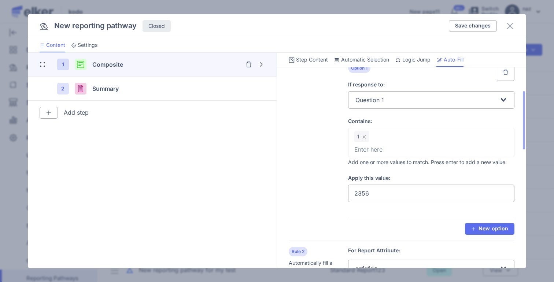
scroll to position [85, 0]
